Goal: Find specific page/section

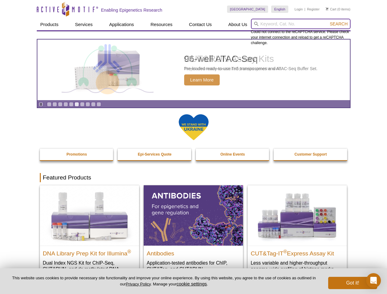
click at [300, 24] on input "search" at bounding box center [300, 24] width 99 height 10
click at [338, 24] on span "Search" at bounding box center [338, 23] width 18 height 5
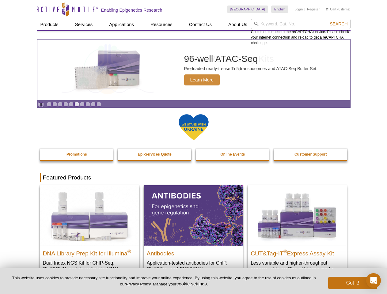
click at [41, 104] on icon "Pause" at bounding box center [41, 104] width 4 height 4
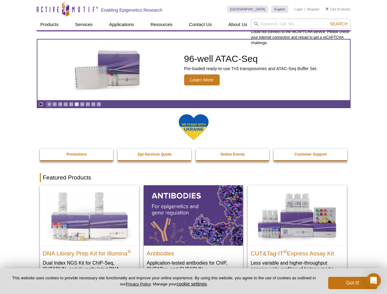
click at [49, 104] on link "Go to slide 1" at bounding box center [49, 104] width 5 height 5
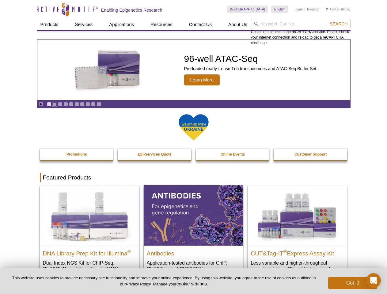
click at [54, 104] on link "Go to slide 2" at bounding box center [54, 104] width 5 height 5
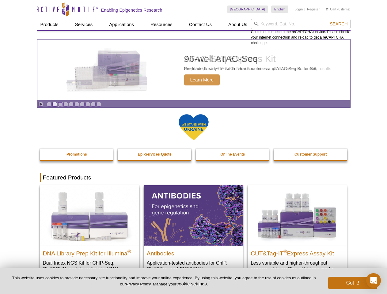
click at [60, 104] on link "Go to slide 3" at bounding box center [60, 104] width 5 height 5
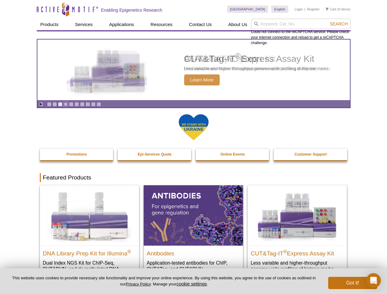
click at [65, 104] on link "Go to slide 4" at bounding box center [65, 104] width 5 height 5
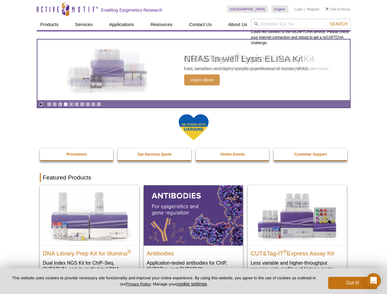
click at [71, 104] on link "Go to slide 5" at bounding box center [71, 104] width 5 height 5
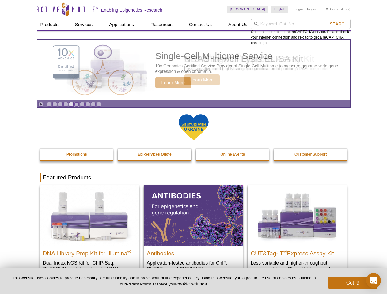
click at [77, 104] on link "Go to slide 6" at bounding box center [76, 104] width 5 height 5
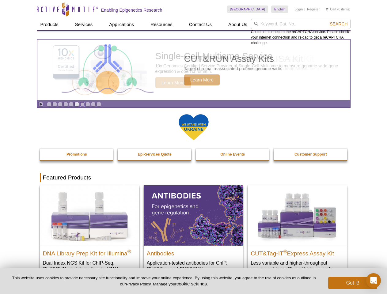
click at [82, 104] on link "Go to slide 7" at bounding box center [82, 104] width 5 height 5
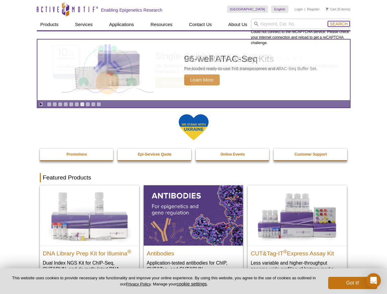
click at [338, 24] on span "Search" at bounding box center [338, 23] width 18 height 5
